Goal: Check status: Check status

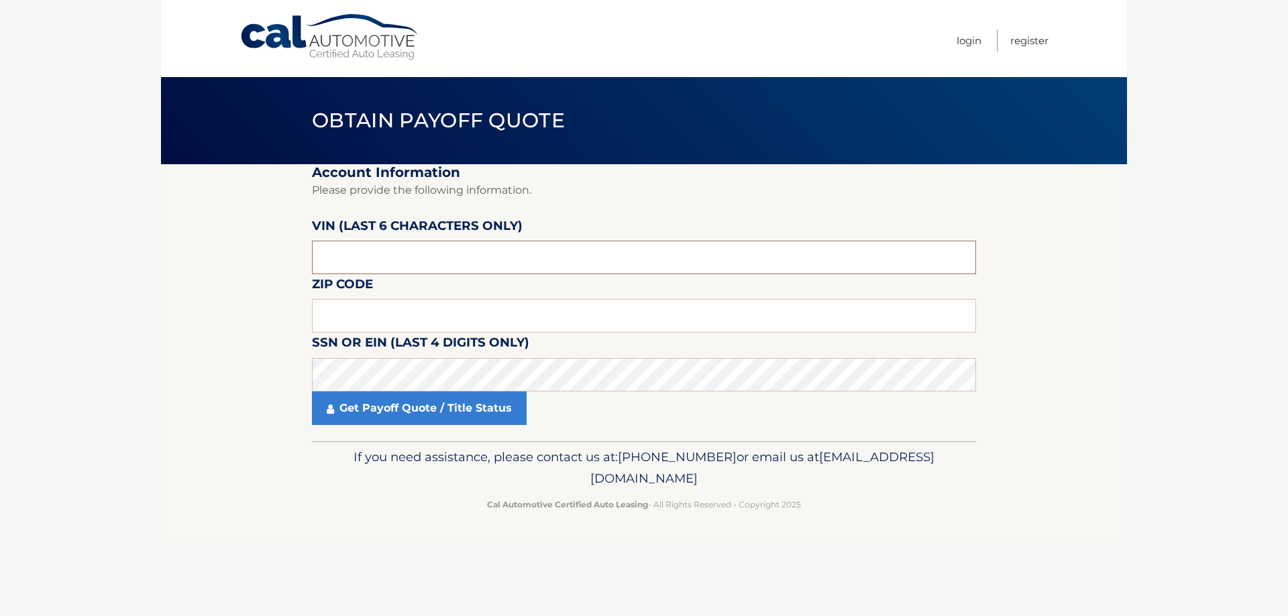
click at [376, 259] on input "text" at bounding box center [644, 258] width 664 height 34
type input "559106"
click at [355, 311] on input "text" at bounding box center [644, 316] width 664 height 34
type input "07002"
click at [388, 410] on link "Get Payoff Quote / Title Status" at bounding box center [419, 409] width 215 height 34
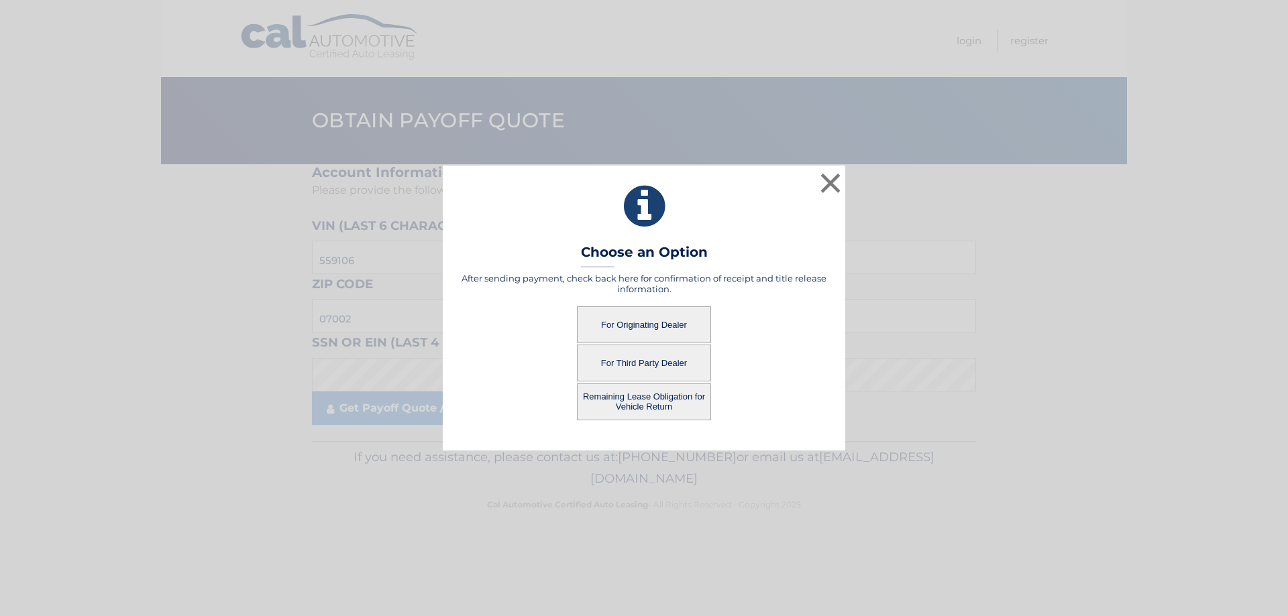
click at [639, 354] on button "For Third Party Dealer" at bounding box center [644, 363] width 134 height 37
click at [620, 363] on button "For Third Party Dealer" at bounding box center [644, 363] width 134 height 37
